Goal: Task Accomplishment & Management: Manage account settings

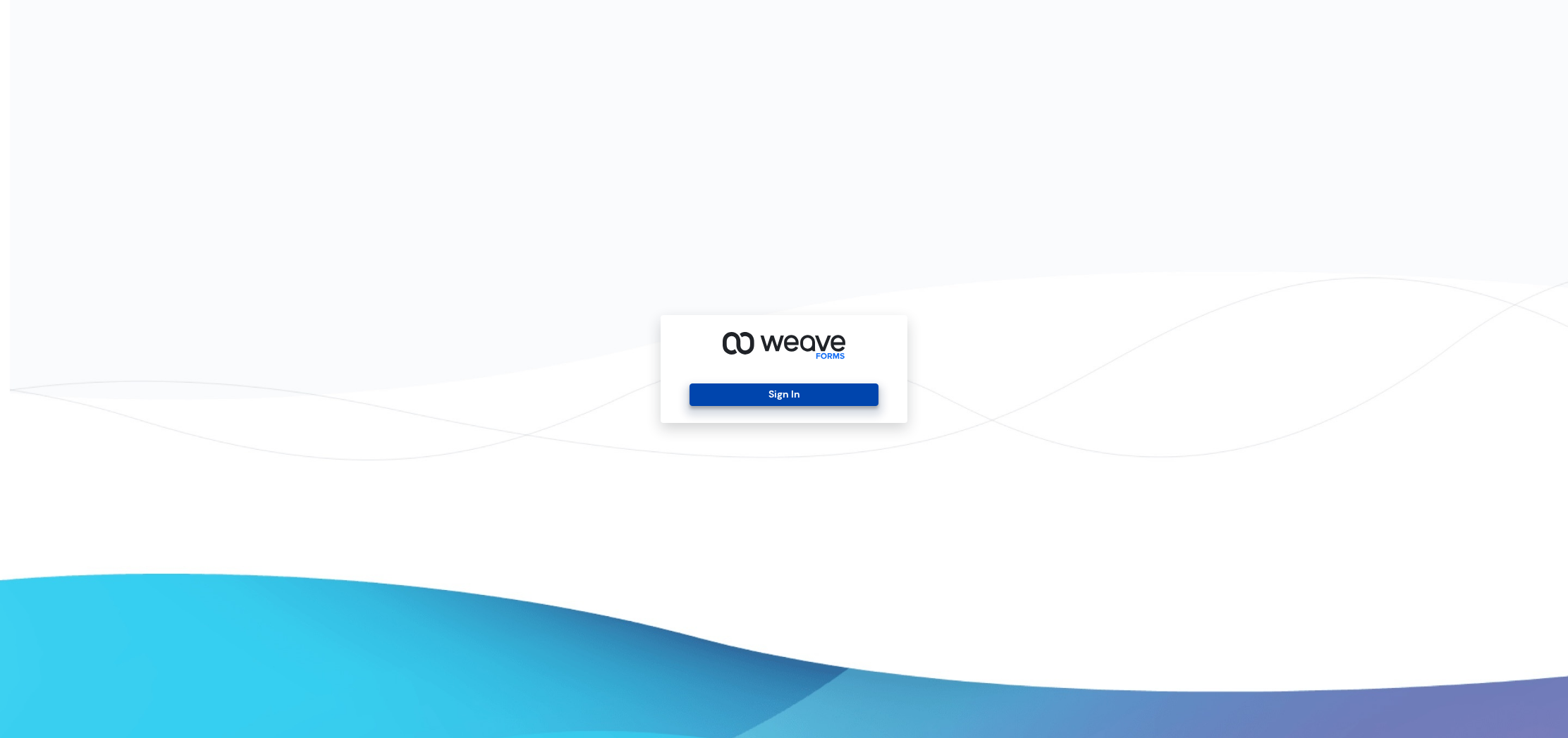
click at [718, 386] on button "Sign In" at bounding box center [784, 394] width 189 height 22
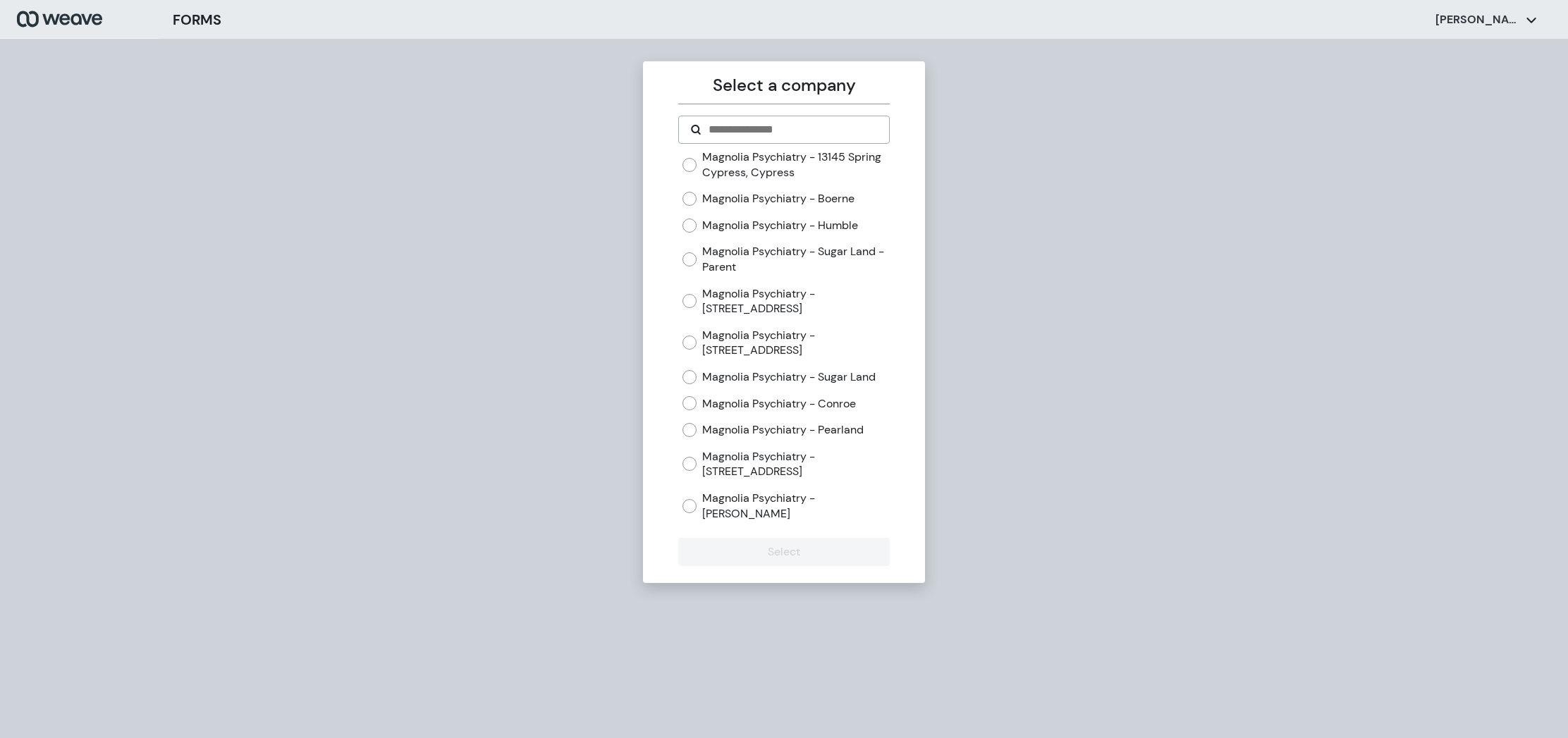
click at [746, 159] on label "Magnolia Psychiatry - 13145 Spring Cypress, Cypress" at bounding box center [795, 165] width 187 height 30
click at [744, 165] on label "Magnolia Psychiatry - 13145 Spring Cypress, Cypress" at bounding box center [795, 165] width 187 height 30
click at [722, 338] on label "Magnolia Psychiatry - [STREET_ADDRESS]" at bounding box center [795, 343] width 187 height 30
click at [737, 546] on button "Select" at bounding box center [784, 552] width 211 height 29
